Goal: Task Accomplishment & Management: Manage account settings

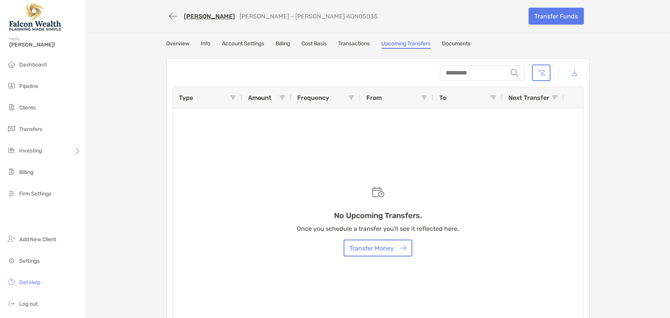
click at [192, 16] on link "[PERSON_NAME]" at bounding box center [209, 16] width 51 height 7
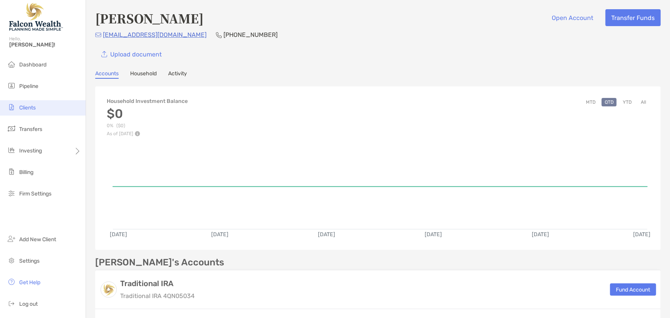
click at [31, 110] on span "Clients" at bounding box center [27, 107] width 17 height 7
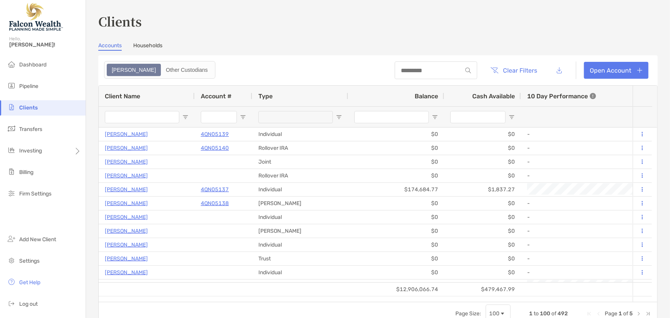
click at [423, 65] on div at bounding box center [436, 70] width 83 height 18
click at [419, 69] on input at bounding box center [428, 70] width 67 height 7
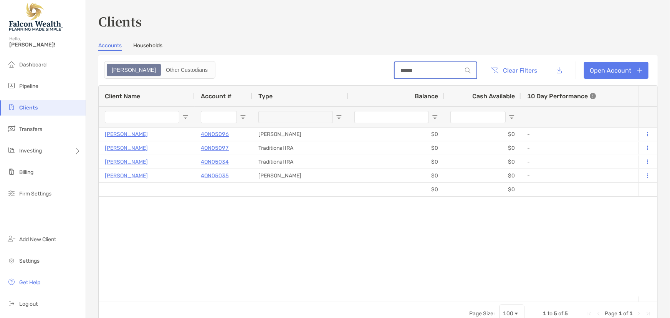
type input "*****"
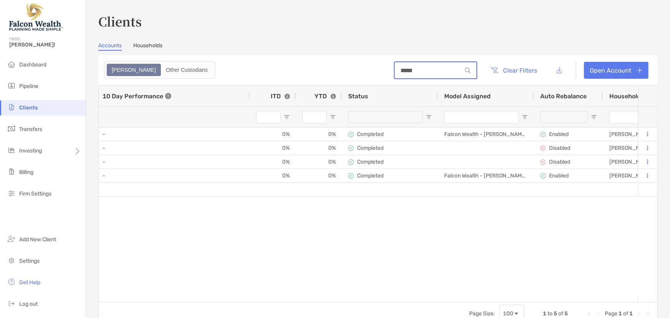
scroll to position [0, 238]
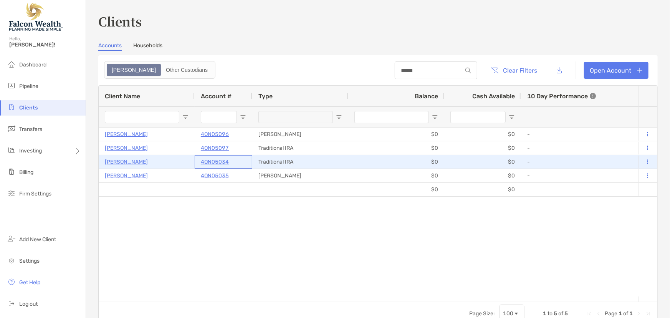
click at [223, 161] on p "4QN05034" at bounding box center [215, 162] width 28 height 10
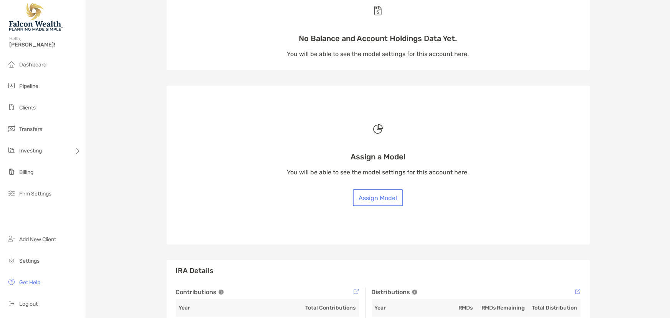
scroll to position [139, 0]
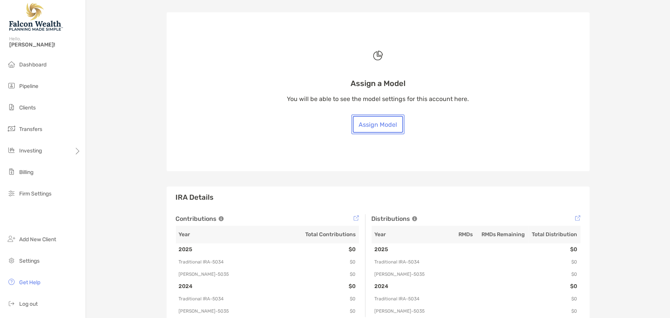
click at [364, 123] on button "Assign Model" at bounding box center [378, 124] width 50 height 17
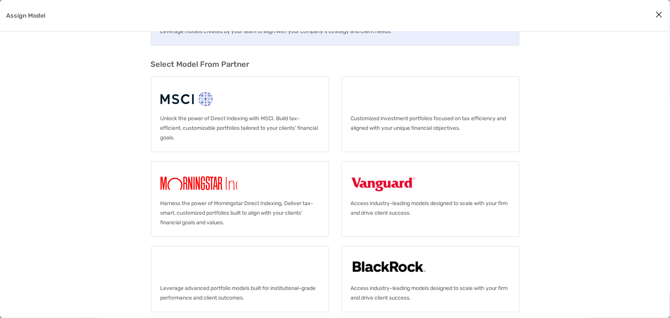
scroll to position [12, 0]
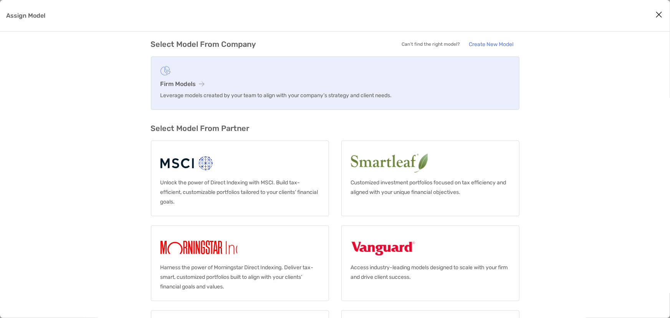
click at [271, 78] on link "Firm Models Leverage models created by your team to align with your company’s s…" at bounding box center [335, 82] width 368 height 53
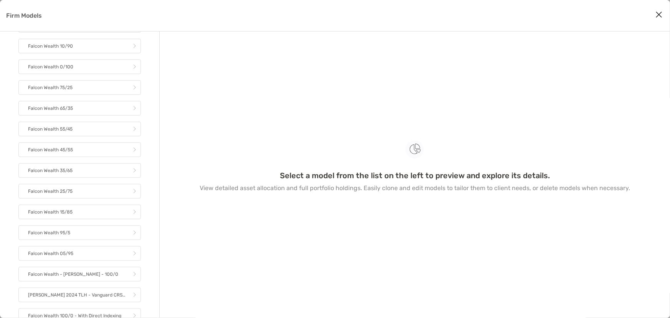
scroll to position [284, 0]
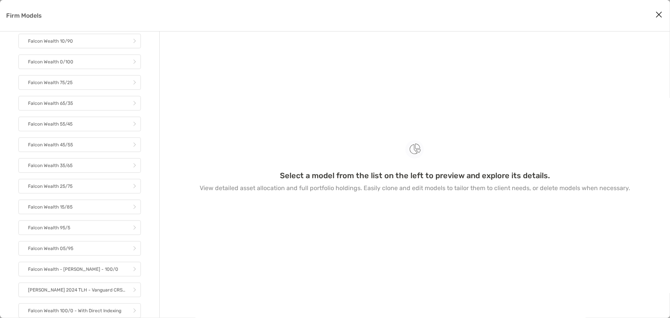
click at [530, 101] on div "Select a model from the list on the left to preview and explore its details. Vi…" at bounding box center [414, 168] width 473 height 254
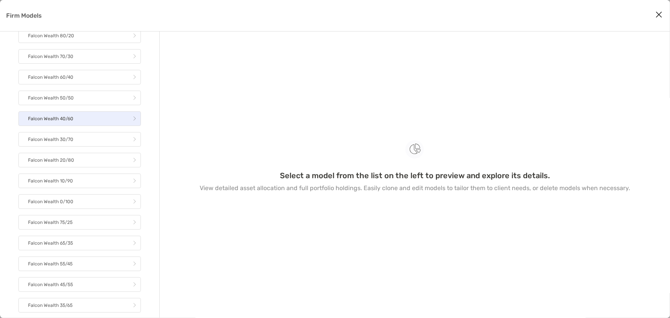
click at [80, 117] on link "Falcon Wealth 40/60" at bounding box center [79, 118] width 122 height 15
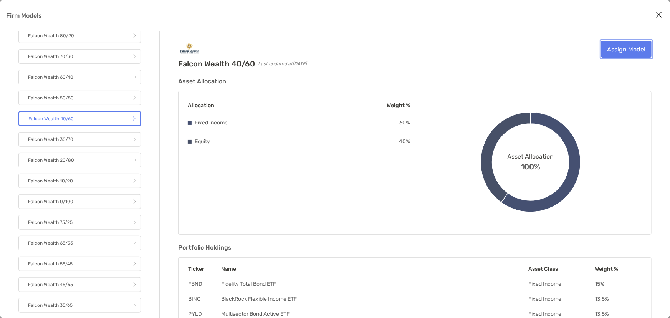
click at [643, 46] on link "Assign Model" at bounding box center [626, 49] width 50 height 17
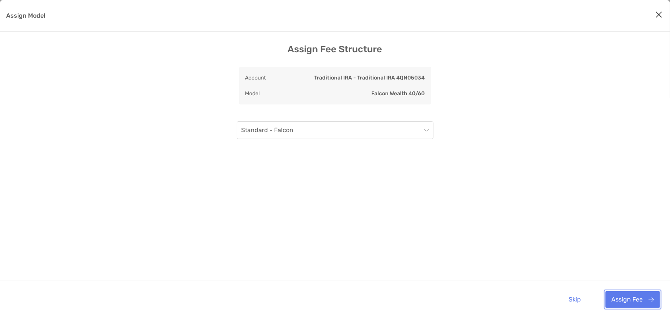
click at [630, 297] on button "Assign Fee" at bounding box center [632, 299] width 54 height 17
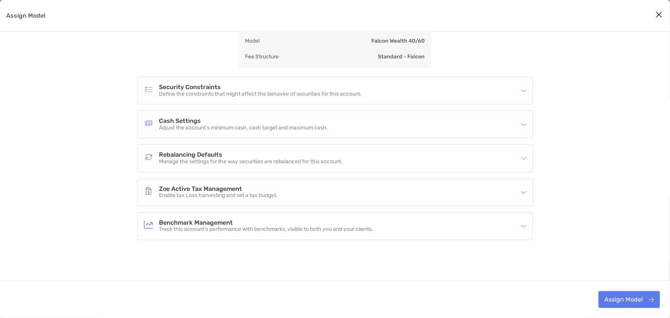
scroll to position [56, 0]
click at [269, 161] on p "Manage the settings for the way securities are rebalanced for this account." at bounding box center [250, 161] width 183 height 7
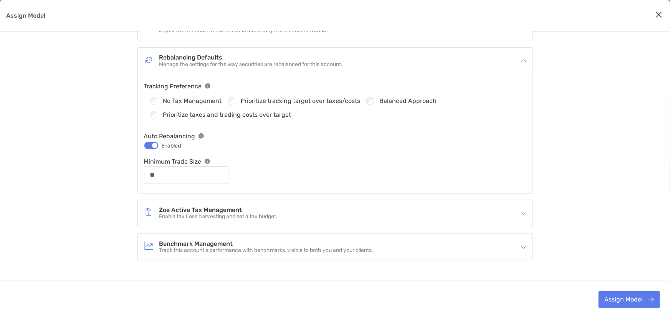
scroll to position [161, 0]
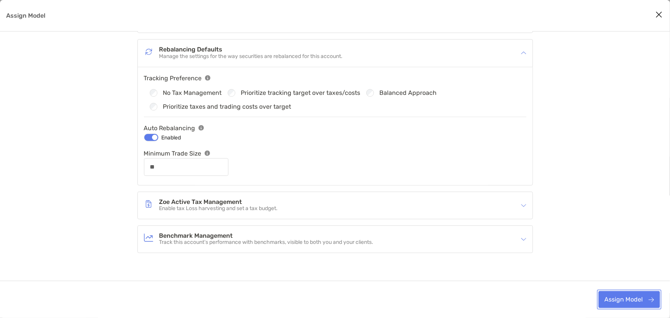
click at [618, 302] on button "Assign Model" at bounding box center [628, 299] width 61 height 17
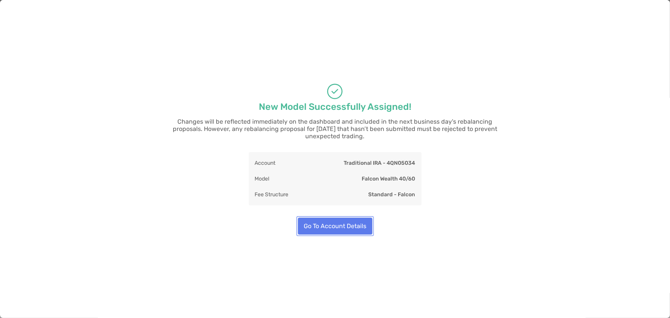
click at [322, 221] on button "Go To Account Details" at bounding box center [335, 226] width 74 height 17
type input "**"
